Goal: Check status: Check status

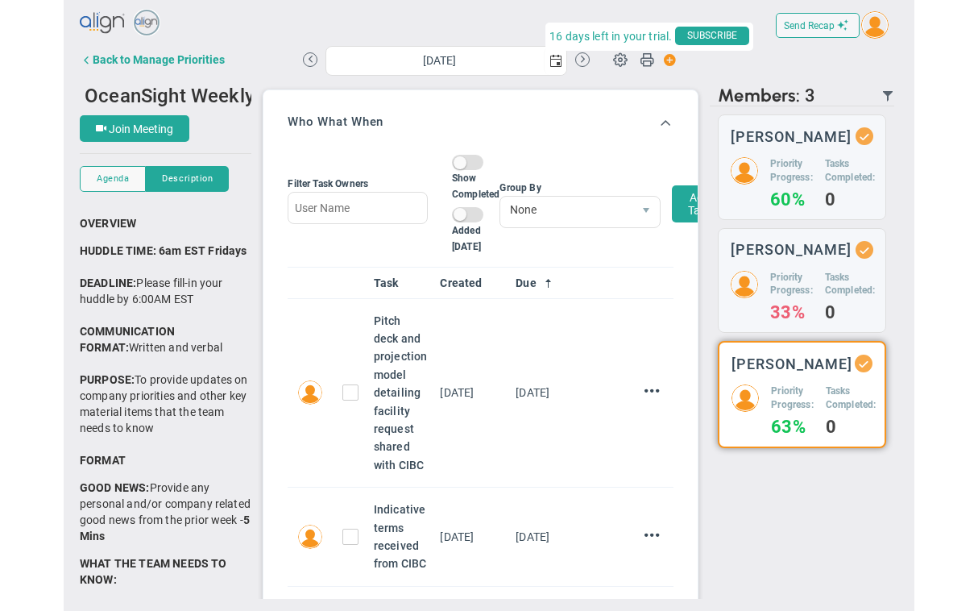
scroll to position [5, 0]
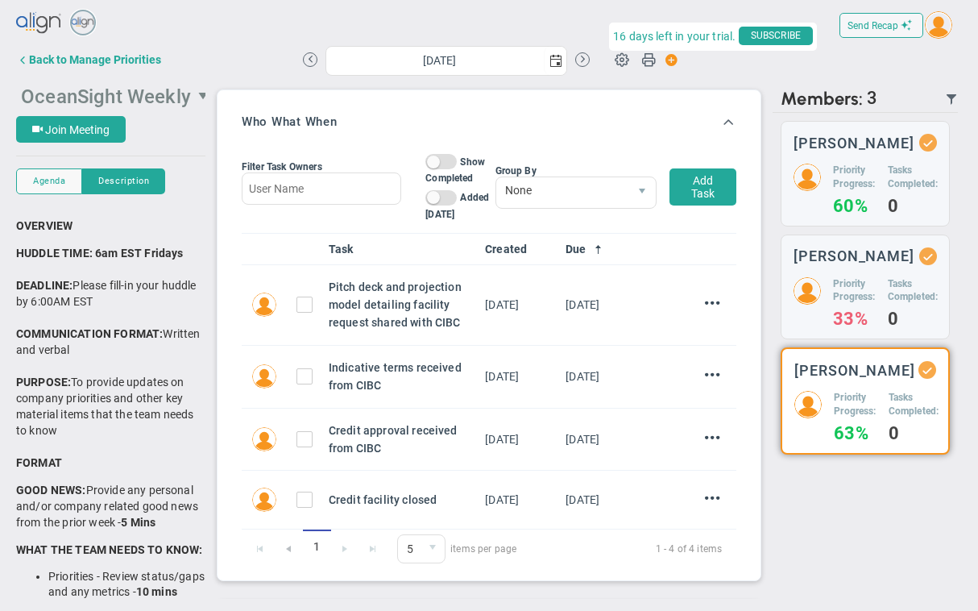
click at [185, 95] on span "OceanSight Weekly" at bounding box center [106, 96] width 170 height 23
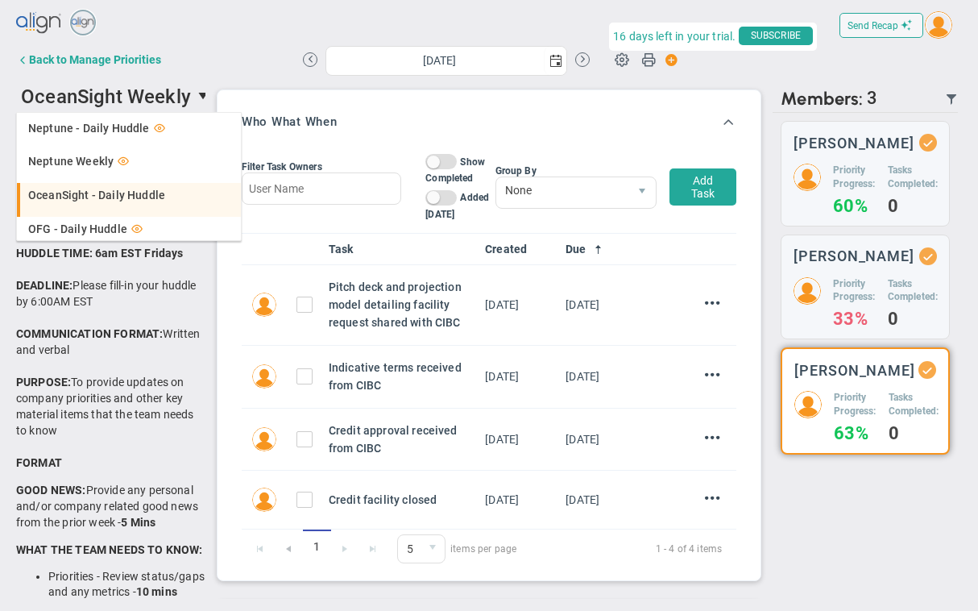
click at [86, 196] on span "OceanSight - Daily Huddle" at bounding box center [96, 194] width 137 height 11
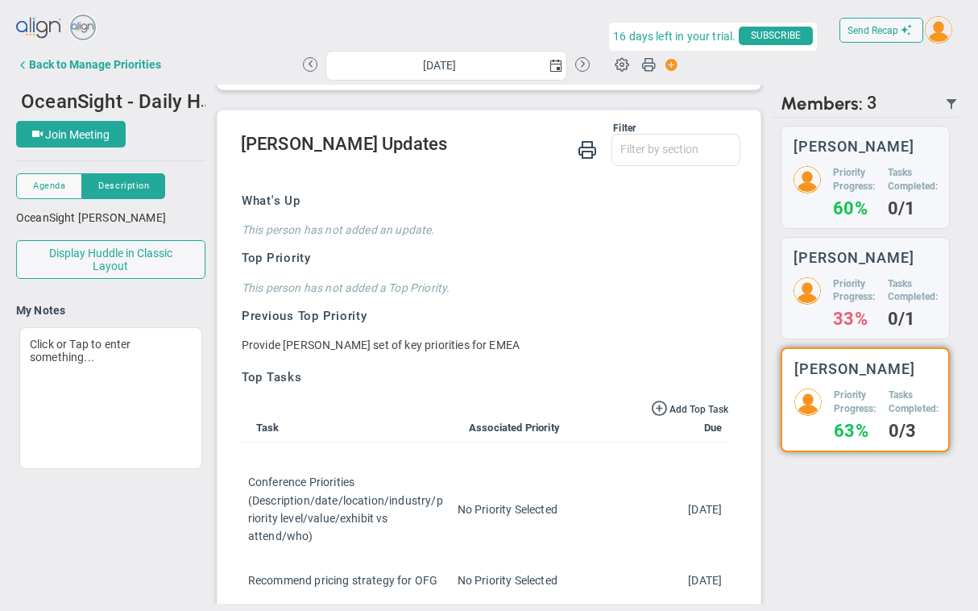
scroll to position [89, 0]
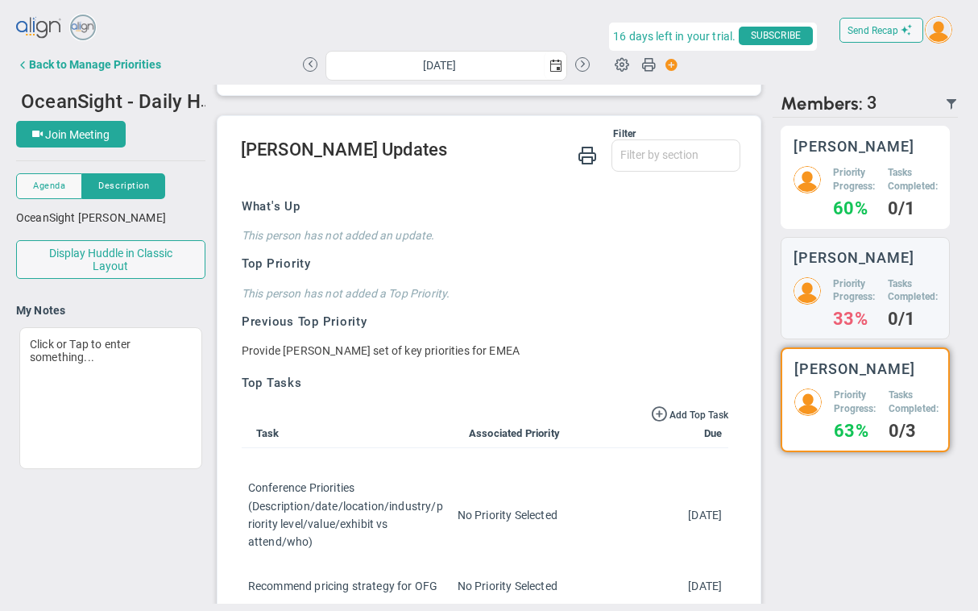
click at [643, 189] on h5 "Tasks Completed:" at bounding box center [913, 179] width 51 height 27
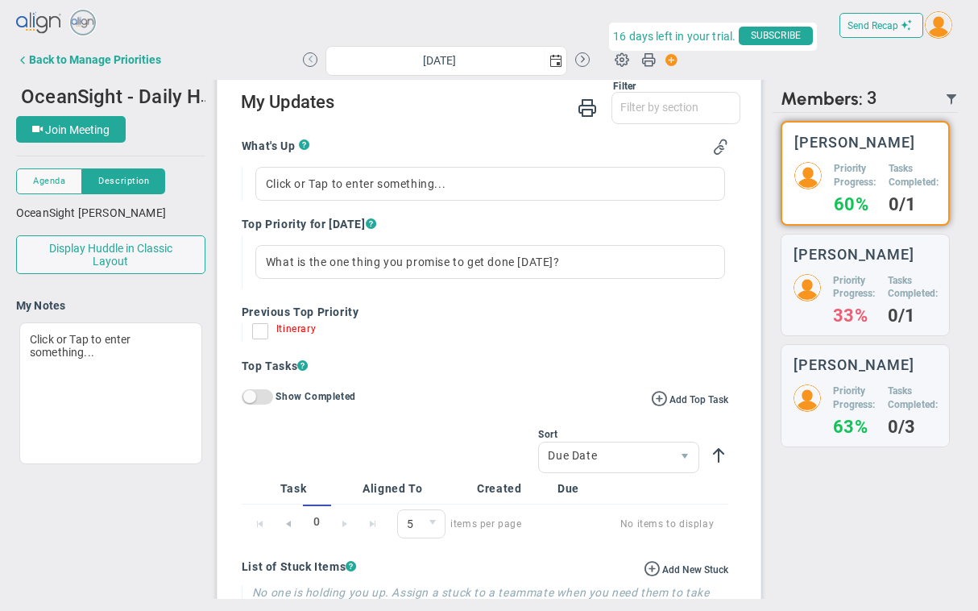
click at [310, 60] on button at bounding box center [310, 59] width 15 height 15
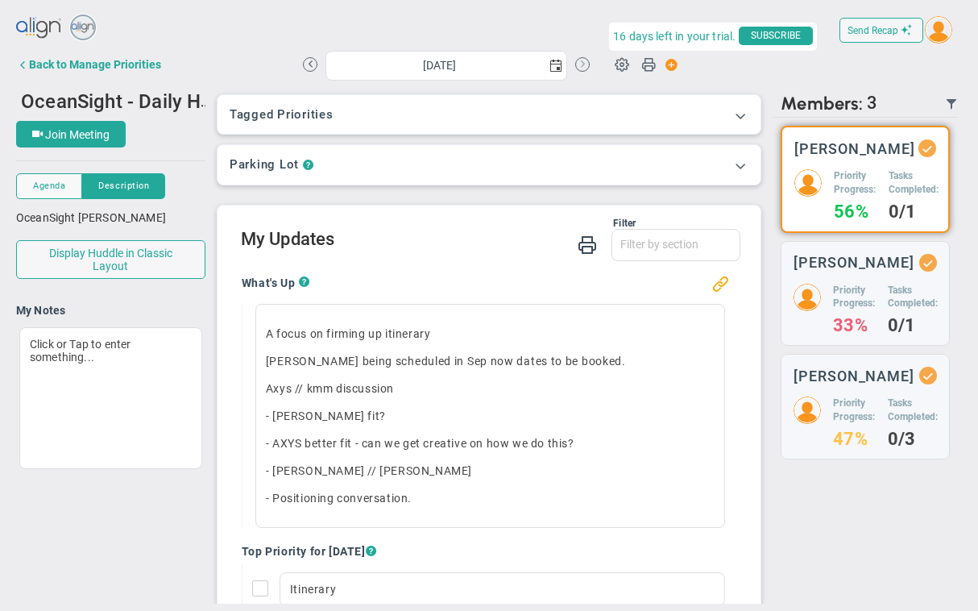
click at [583, 63] on button at bounding box center [582, 64] width 15 height 15
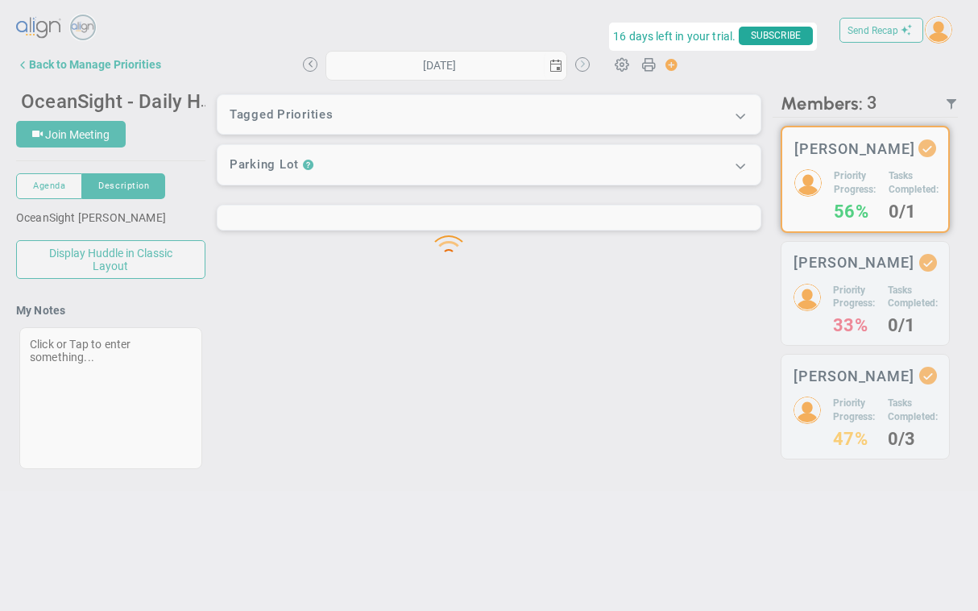
type input "[DATE]"
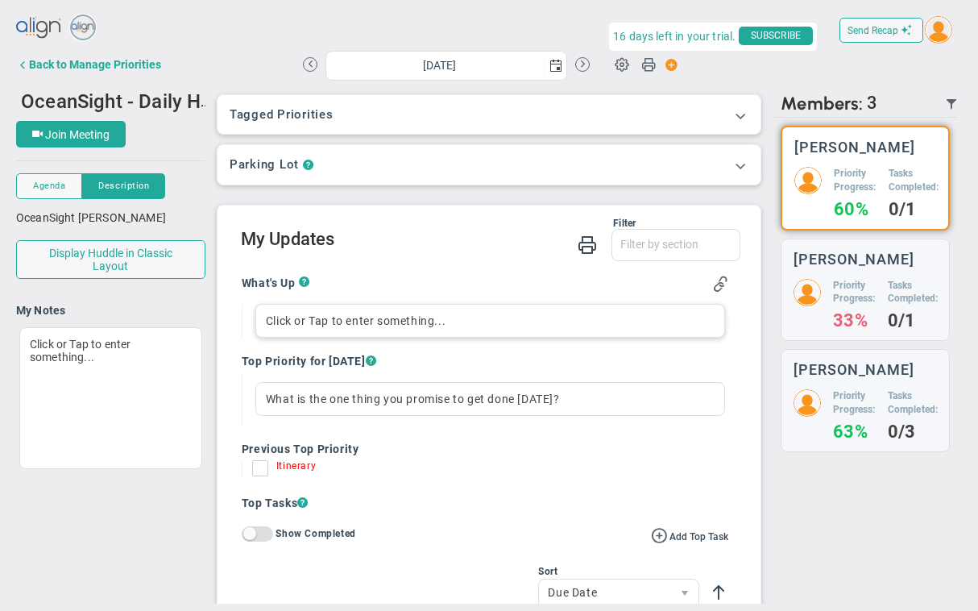
click at [341, 321] on div "Click or Tap to enter something..." at bounding box center [490, 321] width 470 height 34
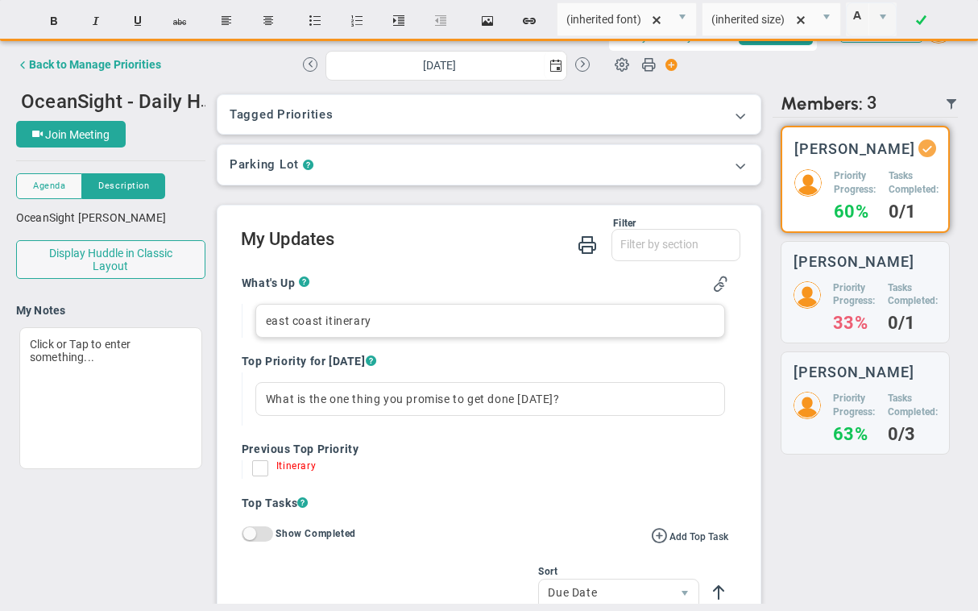
click at [264, 322] on div "east coast itinerary" at bounding box center [490, 321] width 470 height 34
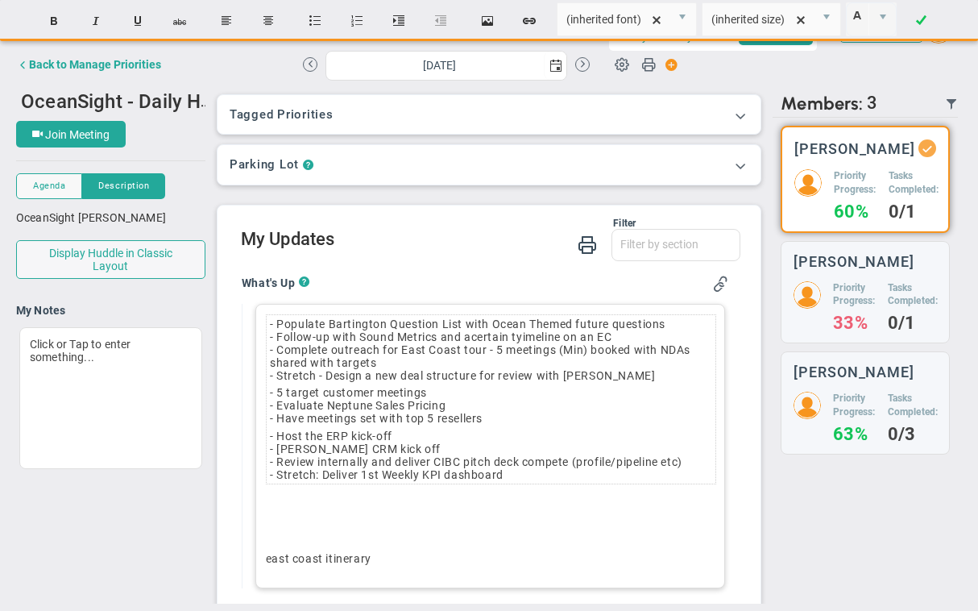
click at [271, 441] on td "- Host the ERP kick-off - [PERSON_NAME] CRM kick off - Review internally and de…" at bounding box center [491, 455] width 449 height 56
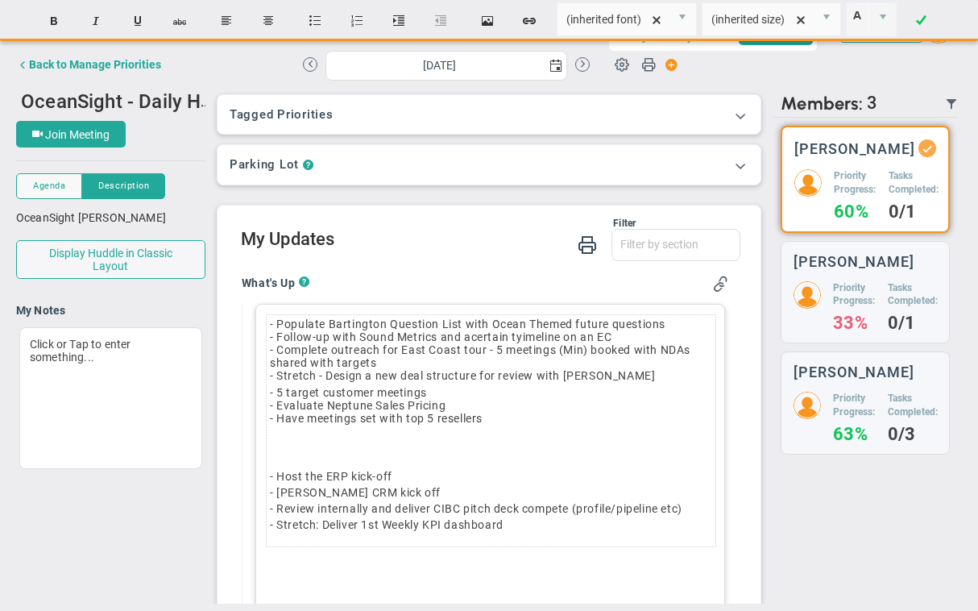
click at [270, 396] on td "- 5 target customer meetings - Evaluate Neptune Sales Pricing - Have meetings s…" at bounding box center [491, 406] width 449 height 44
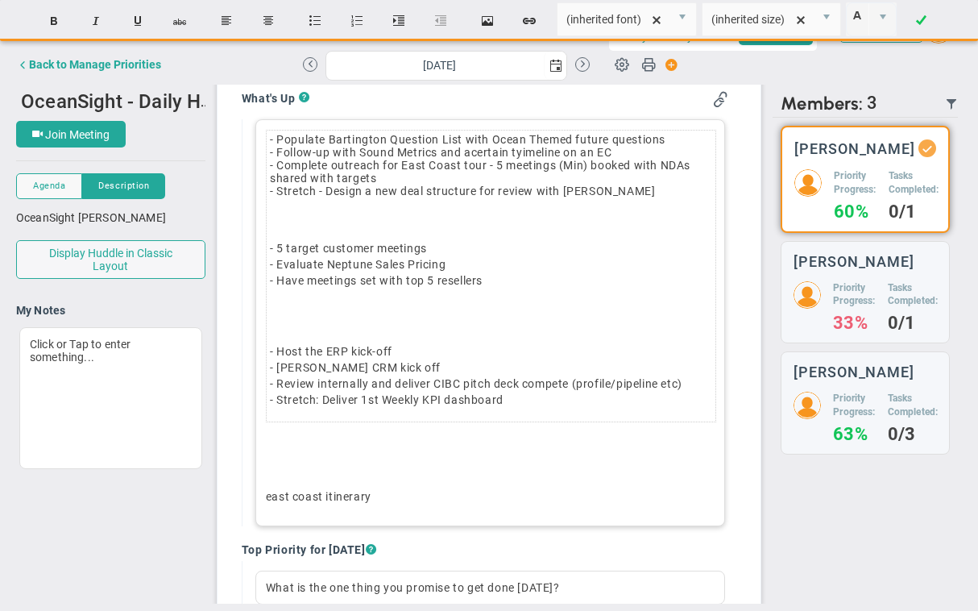
scroll to position [159, 0]
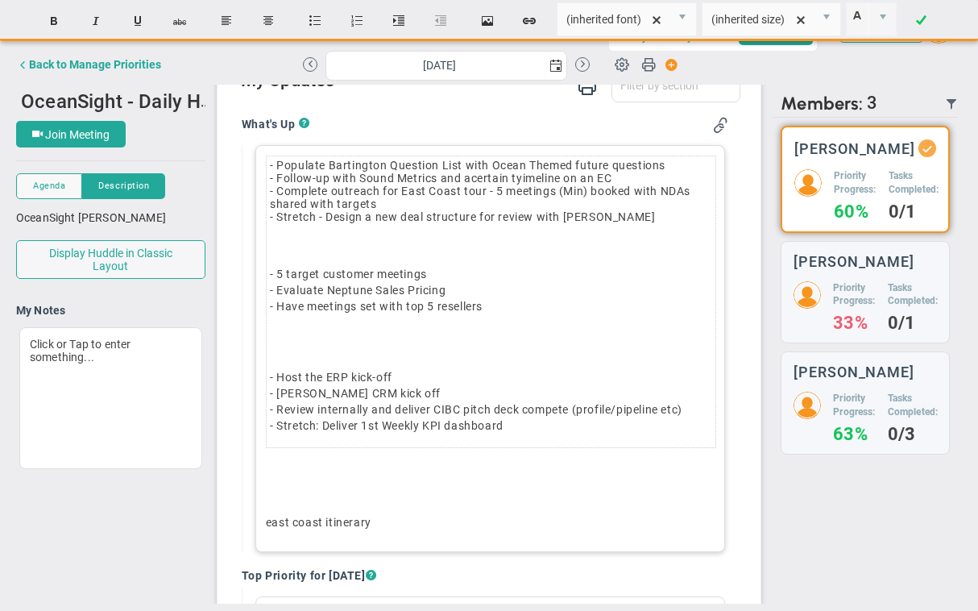
click at [300, 317] on td "﻿ - 5 target customer meetings - Evaluate Neptune Sales Pricing - Have meetings…" at bounding box center [491, 277] width 449 height 103
click at [295, 334] on td "﻿ - Host the ERP kick-off - [PERSON_NAME] CRM kick off - Review internally and …" at bounding box center [491, 387] width 449 height 119
click at [295, 332] on td "﻿ - Host the ERP kick-off - [PERSON_NAME] CRM kick off - Review internally and …" at bounding box center [491, 387] width 449 height 119
click at [294, 352] on p "﻿" at bounding box center [491, 350] width 442 height 16
click at [322, 488] on p "﻿" at bounding box center [490, 495] width 449 height 16
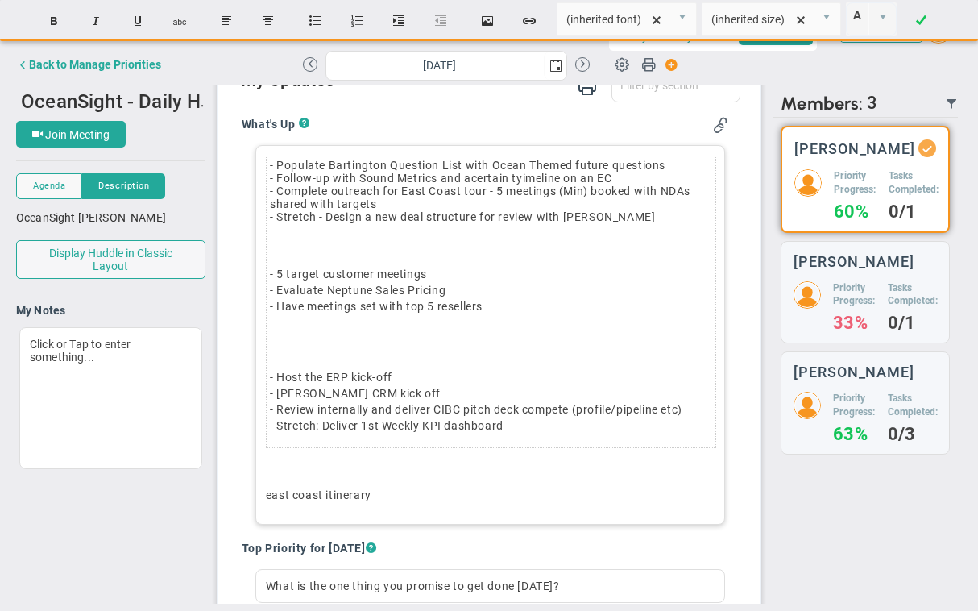
click at [398, 490] on p "east coast itinerary" at bounding box center [490, 495] width 449 height 16
click at [118, 264] on button "Display Huddle in Classic Layout" at bounding box center [110, 259] width 189 height 39
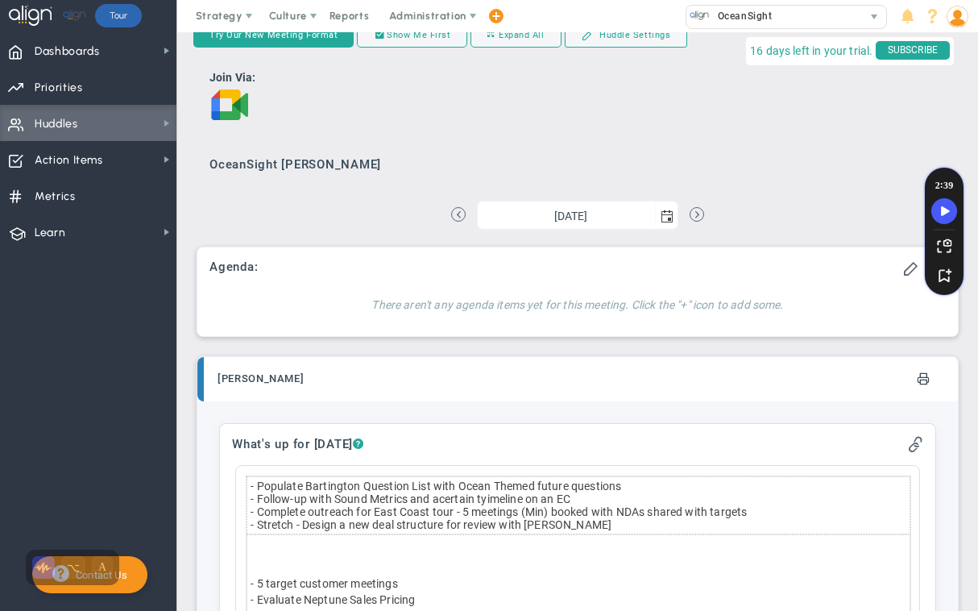
scroll to position [17, 0]
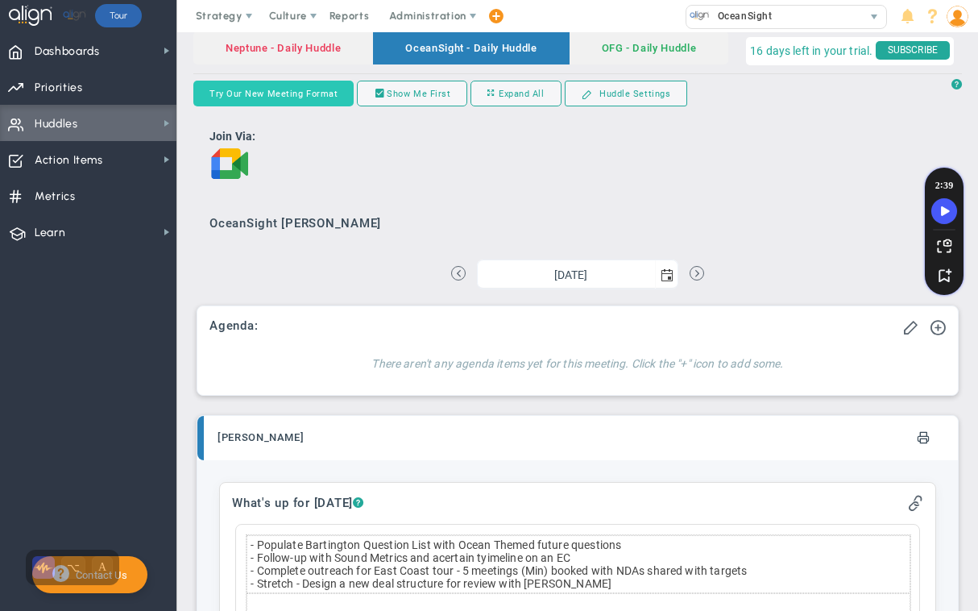
click at [301, 91] on button "Try Our New Meeting Format" at bounding box center [273, 94] width 160 height 26
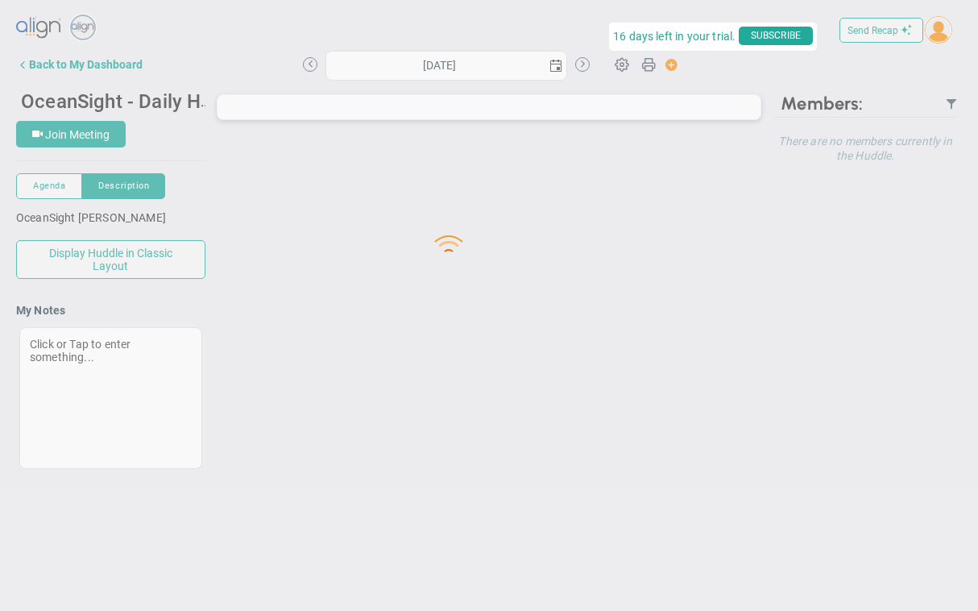
type input "[DATE]"
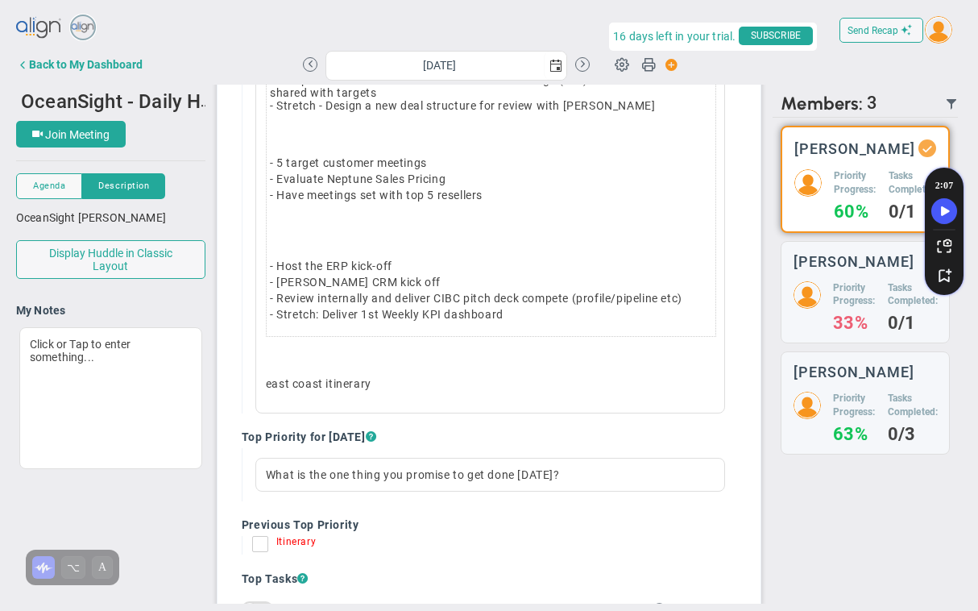
scroll to position [291, 0]
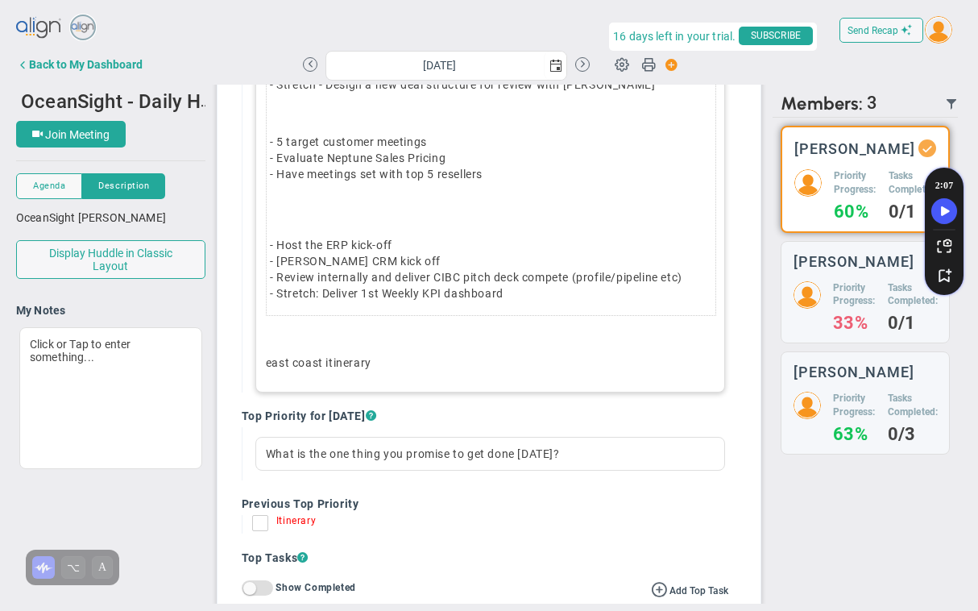
click at [382, 368] on p "east coast itinerary" at bounding box center [490, 363] width 449 height 16
